Goal: Task Accomplishment & Management: Use online tool/utility

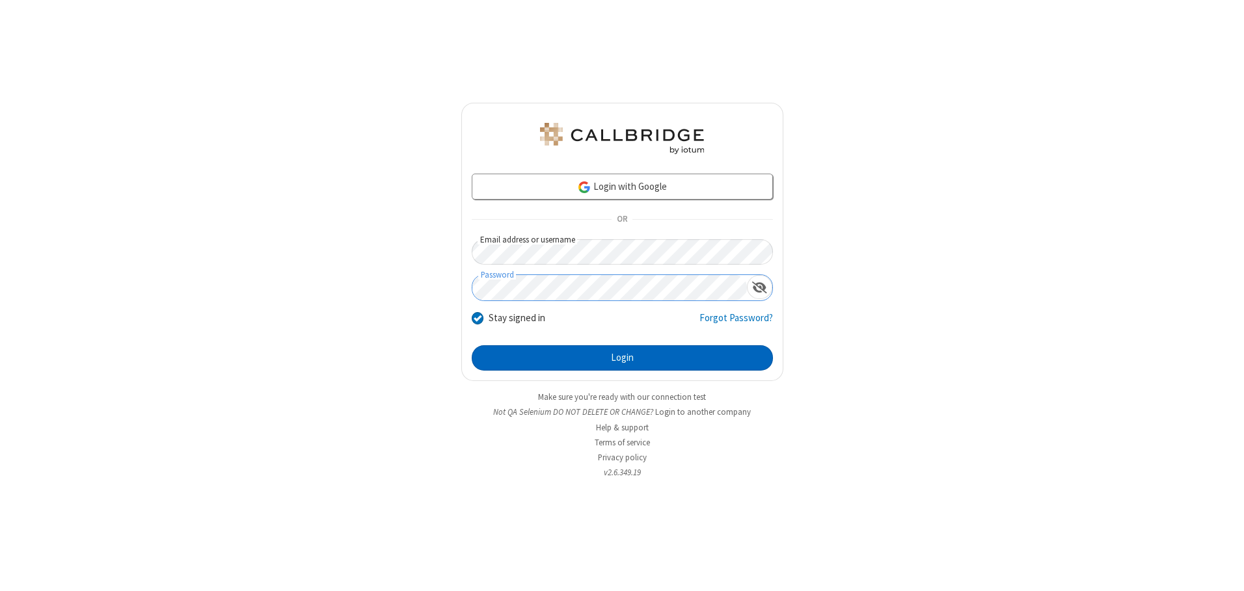
click at [622, 358] on button "Login" at bounding box center [622, 358] width 301 height 26
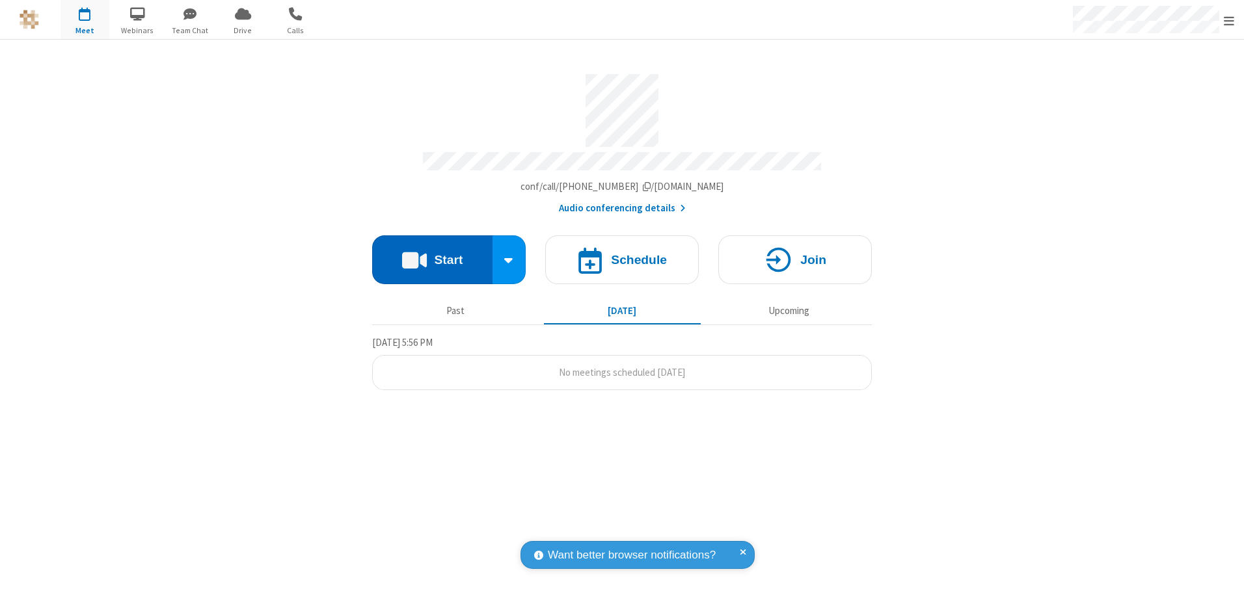
click at [432, 255] on button "Start" at bounding box center [432, 260] width 120 height 49
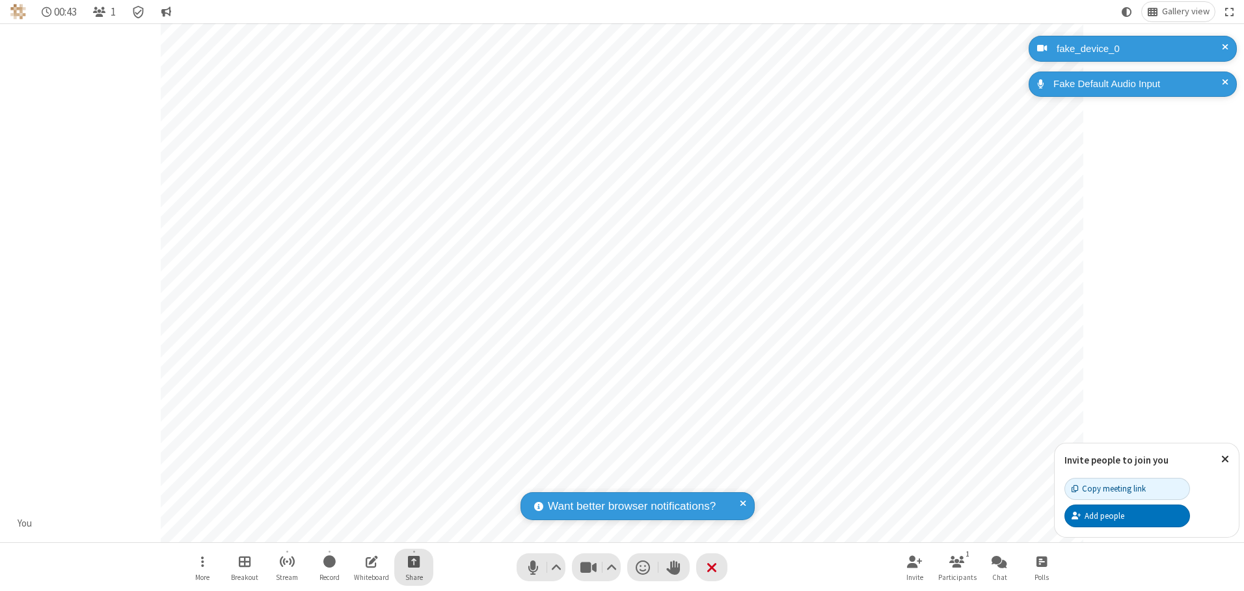
click at [414, 561] on span "Start sharing" at bounding box center [414, 562] width 12 height 16
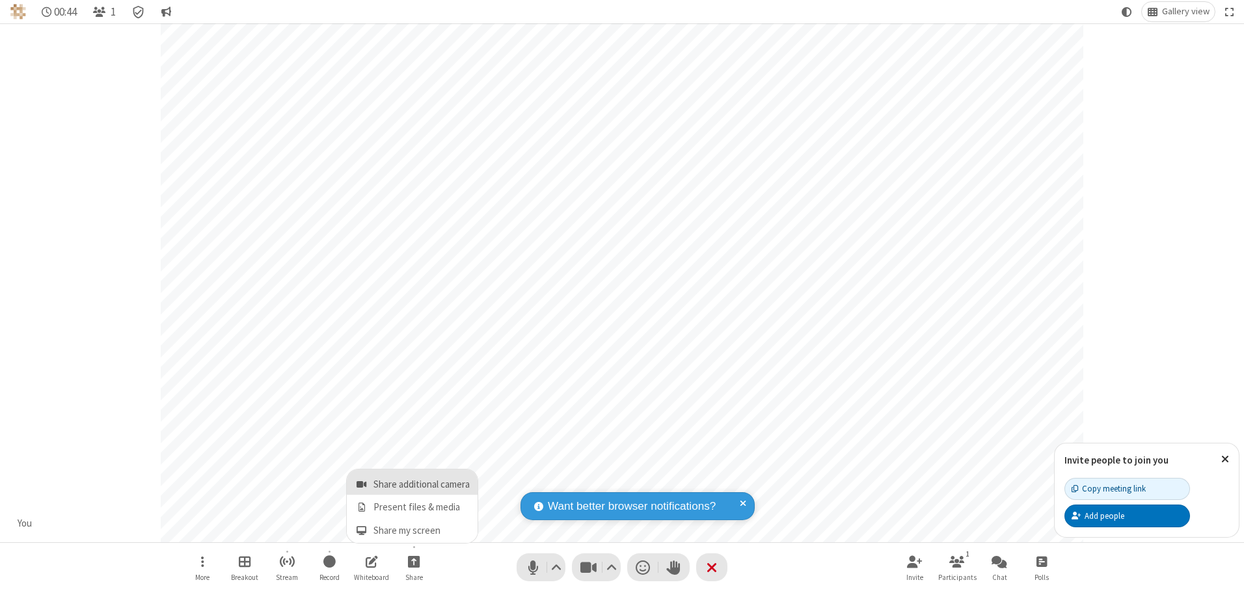
click at [413, 482] on span "Share additional camera" at bounding box center [421, 484] width 96 height 11
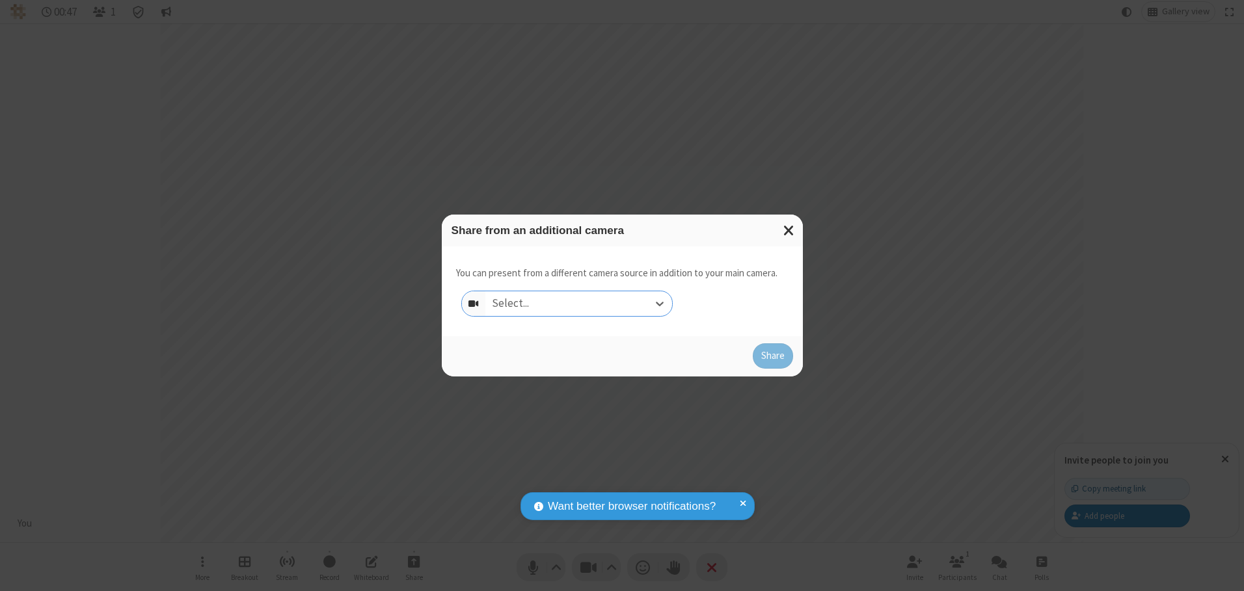
click at [578, 303] on div "Select..." at bounding box center [578, 303] width 187 height 25
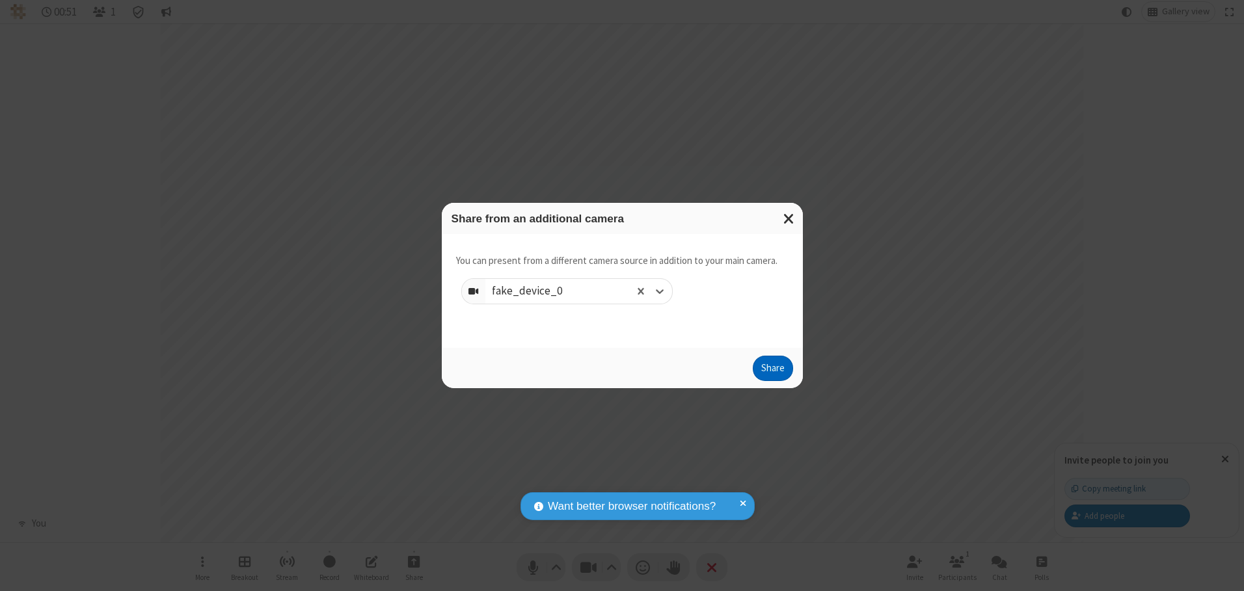
click at [772, 371] on button "Share" at bounding box center [773, 369] width 40 height 26
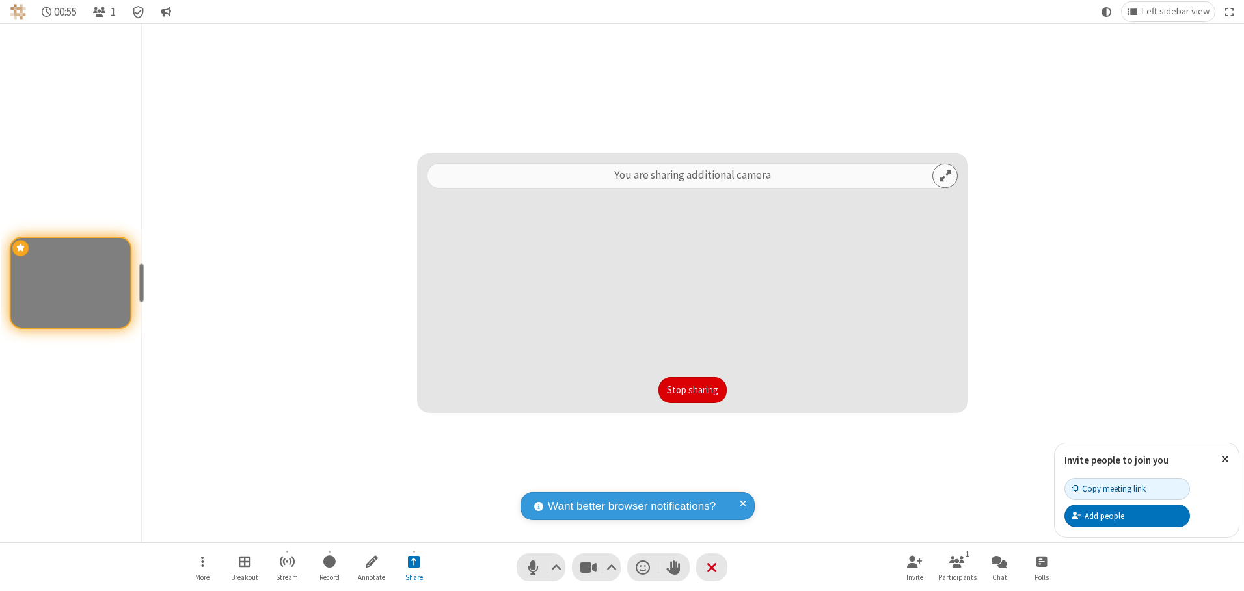
click at [692, 390] on button "Stop sharing" at bounding box center [692, 390] width 68 height 26
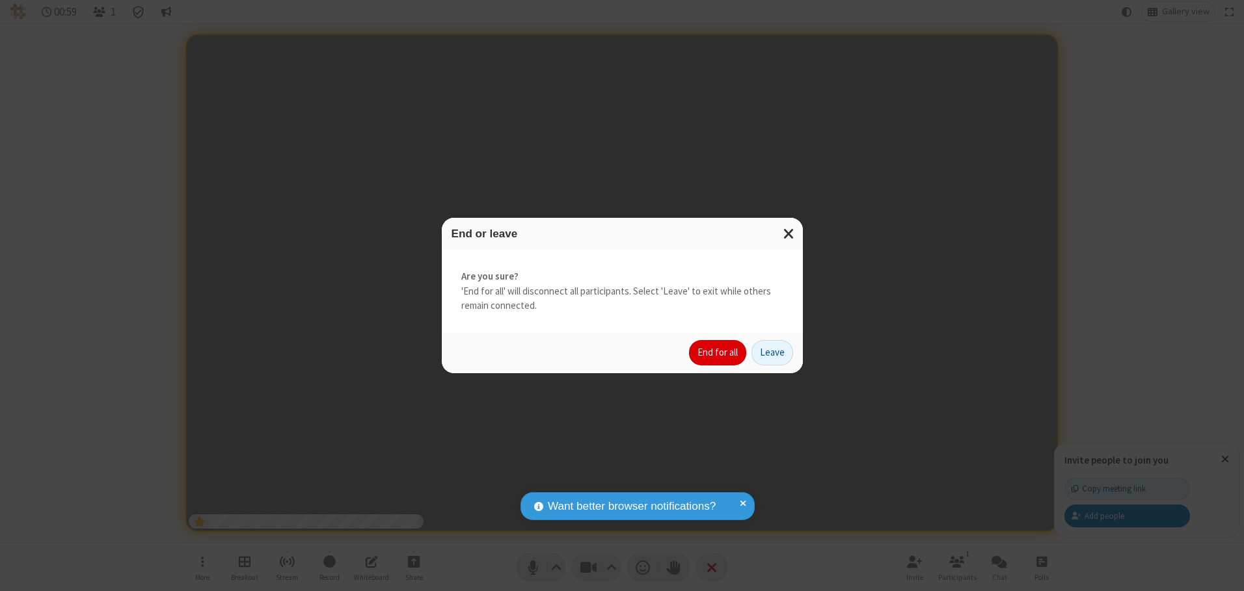
click at [718, 353] on button "End for all" at bounding box center [717, 353] width 57 height 26
